Goal: Feedback & Contribution: Submit feedback/report problem

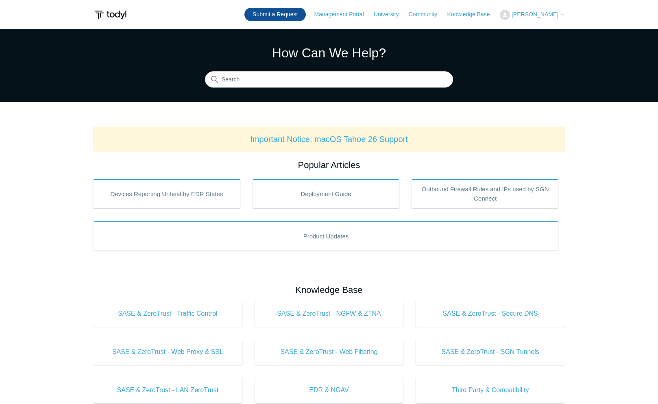
click at [299, 11] on link "Submit a Request" at bounding box center [274, 14] width 61 height 13
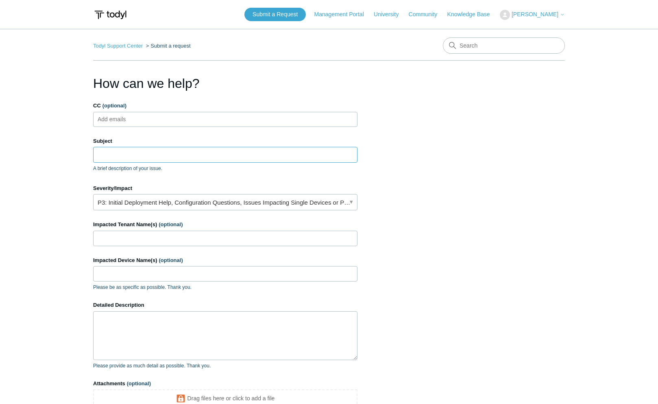
click at [142, 154] on input "Subject" at bounding box center [225, 154] width 264 height 15
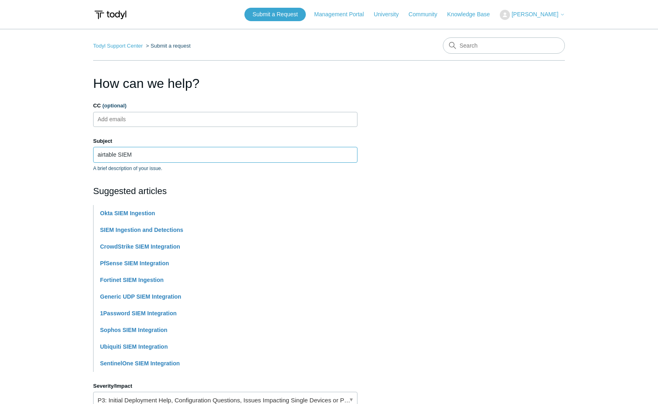
click at [125, 153] on input "airtable SIEM" at bounding box center [225, 154] width 264 height 15
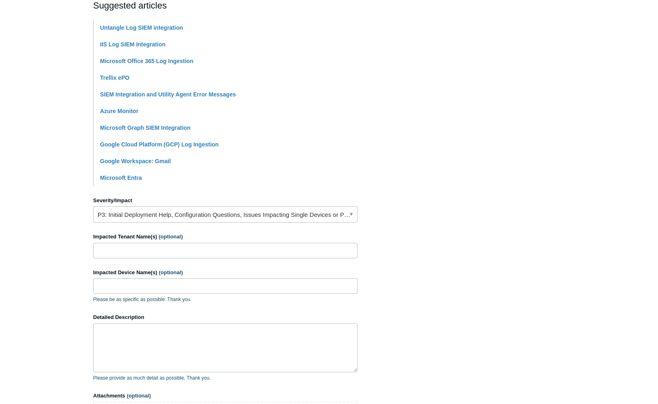
scroll to position [201, 0]
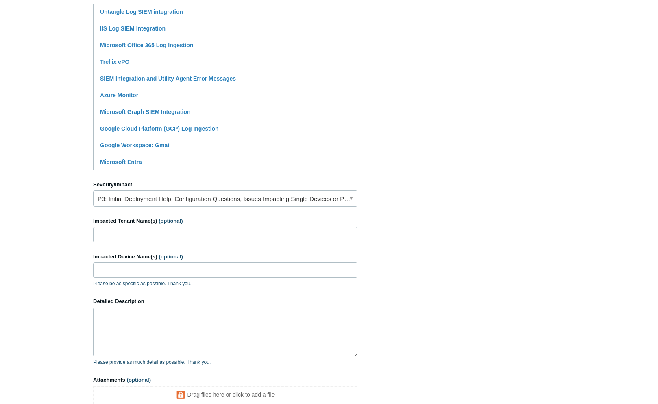
type input "airtable audit log integration"
click at [111, 233] on input "Impacted Tenant Name(s) (optional)" at bounding box center [225, 234] width 264 height 15
type input "center for tech and civic life"
type textarea "I"
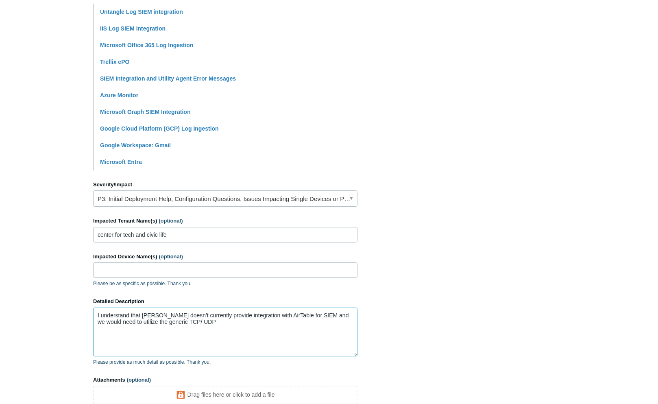
click at [208, 329] on textarea "I understand that Todyl doesn't currently provide integration with AirTable for…" at bounding box center [225, 331] width 264 height 49
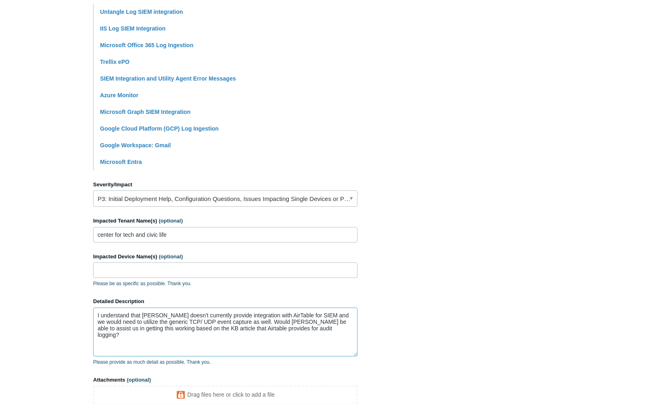
paste textarea "https://airtable.com/developers/web/api/audit-logs-overview"
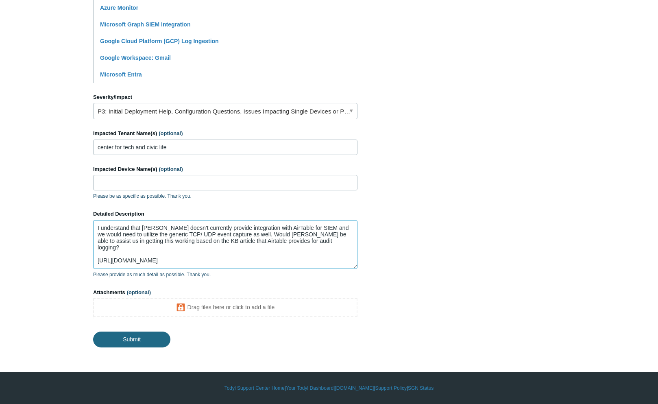
type textarea "I understand that Todyl doesn't currently provide integration with AirTable for…"
click at [120, 339] on input "Submit" at bounding box center [131, 338] width 77 height 16
